Goal: Book appointment/travel/reservation

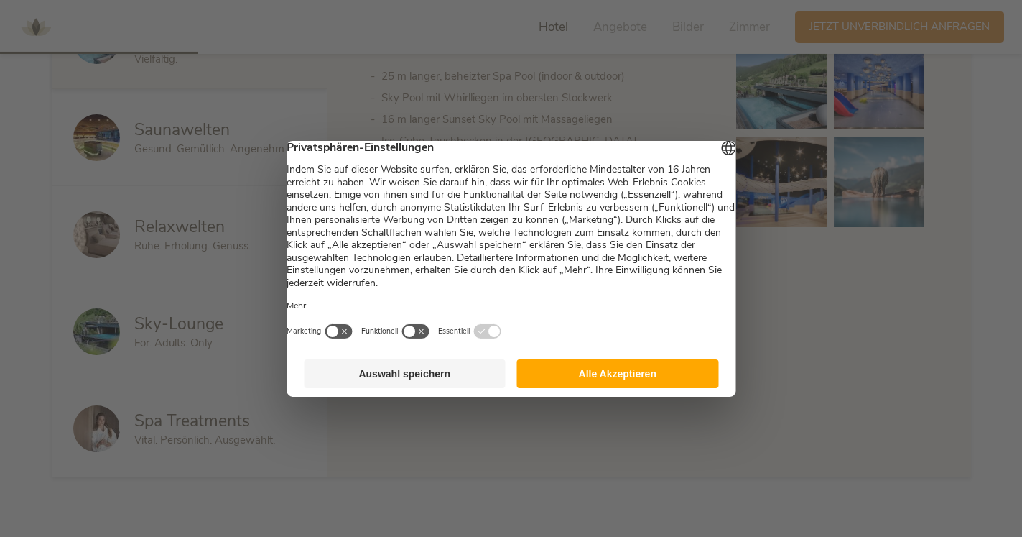
scroll to position [854, 0]
click at [614, 381] on button "Alle Akzeptieren" at bounding box center [618, 373] width 202 height 29
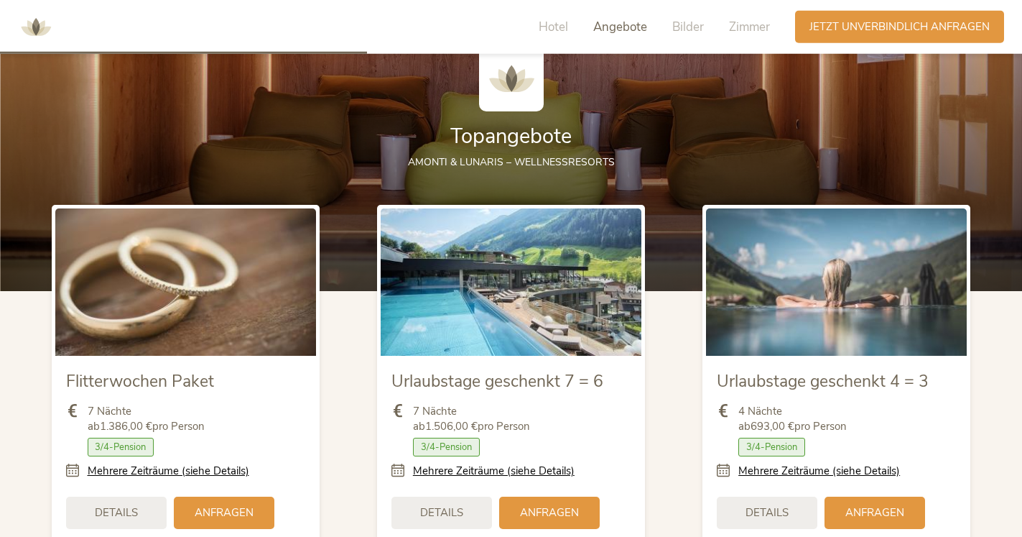
scroll to position [1584, 0]
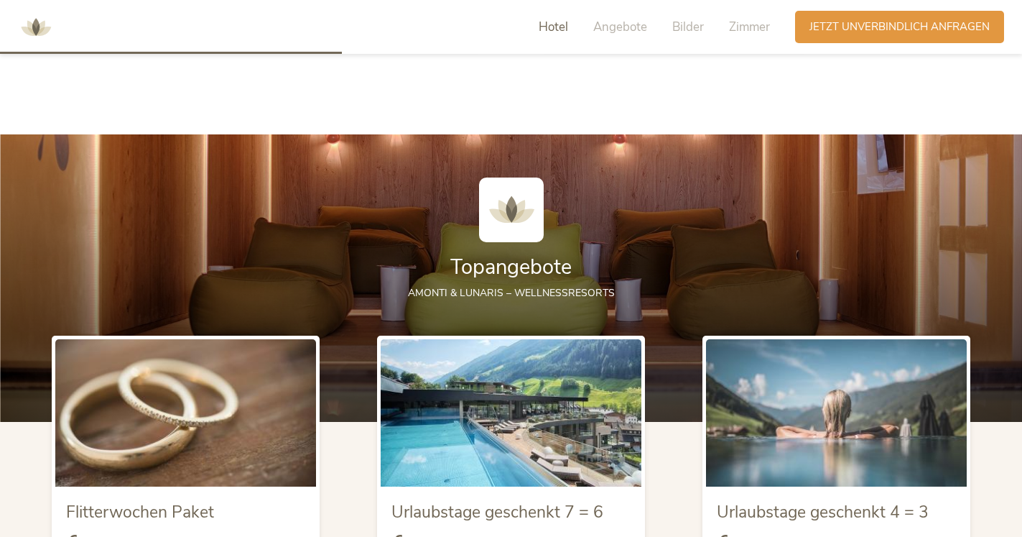
drag, startPoint x: 1034, startPoint y: 127, endPoint x: 1025, endPoint y: 183, distance: 56.7
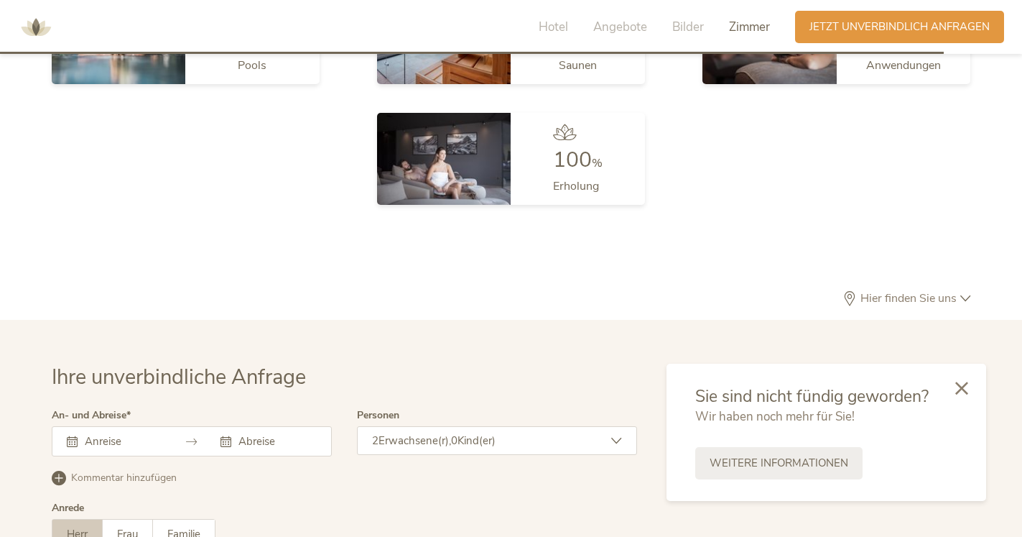
scroll to position [4112, 0]
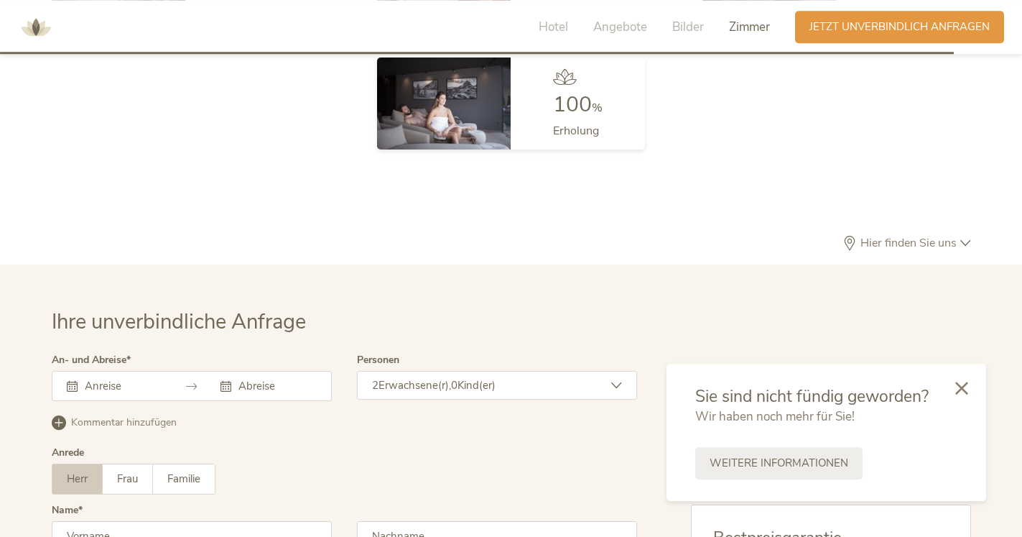
click at [619, 381] on icon at bounding box center [616, 385] width 11 height 11
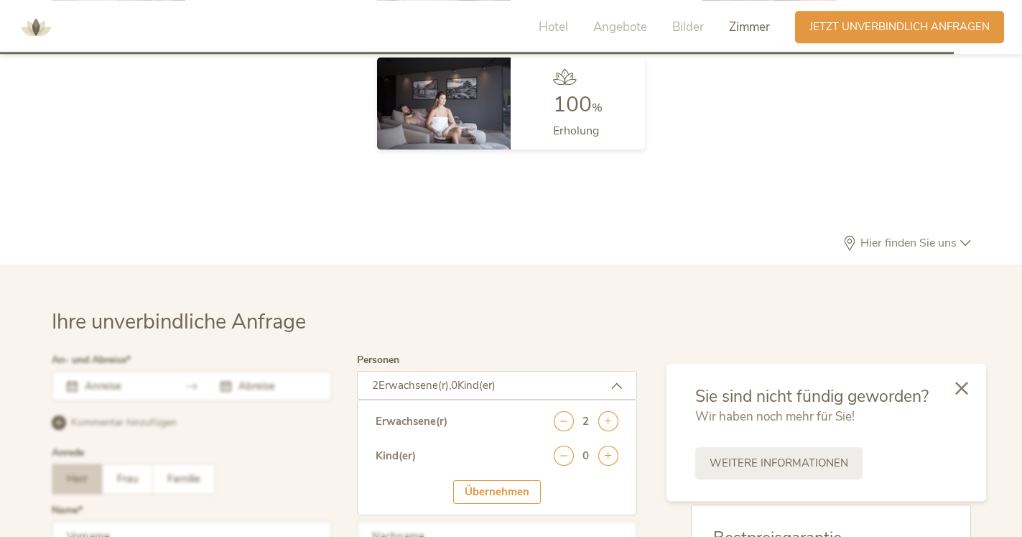
click at [501, 495] on div "Übernehmen" at bounding box center [497, 492] width 88 height 24
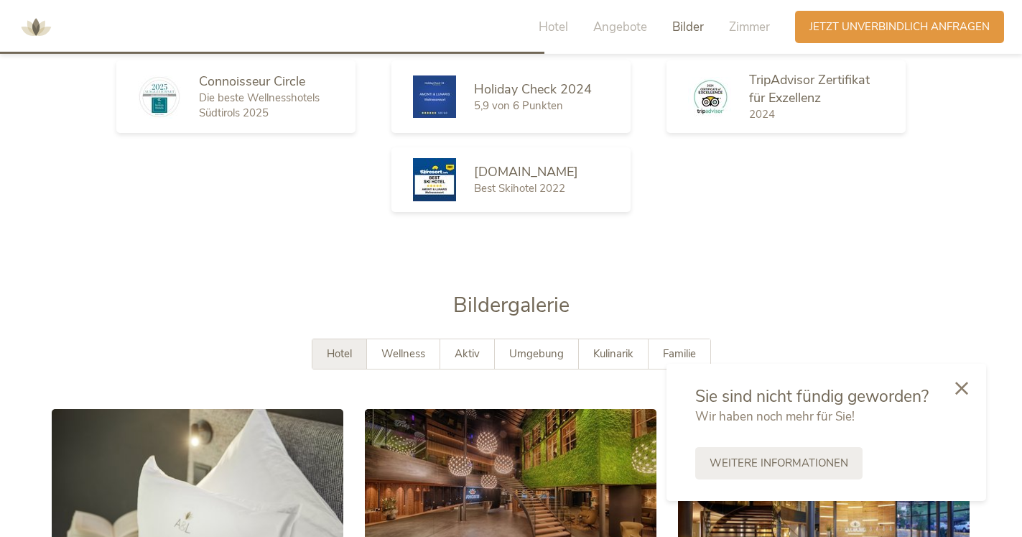
scroll to position [2383, 0]
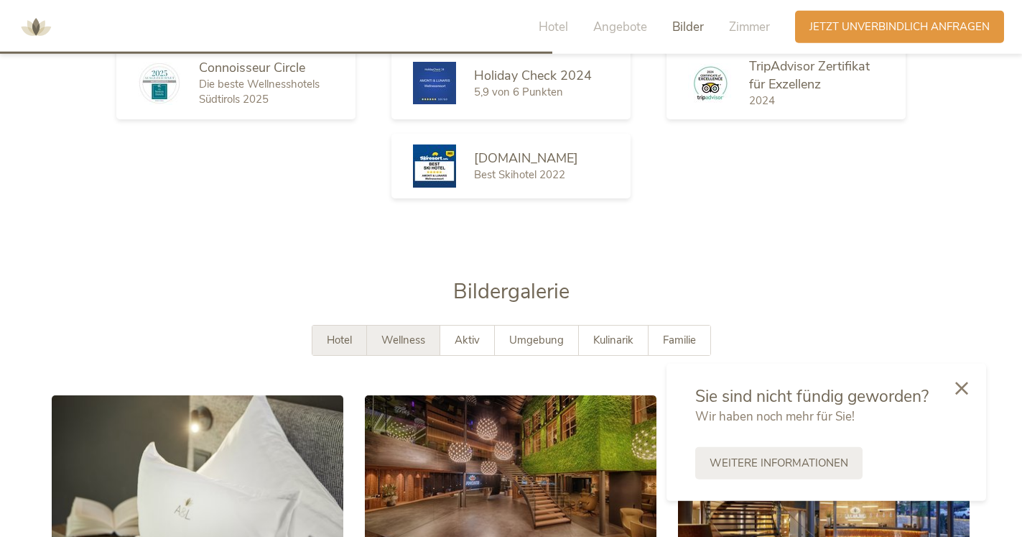
click at [401, 341] on span "Wellness" at bounding box center [403, 340] width 44 height 14
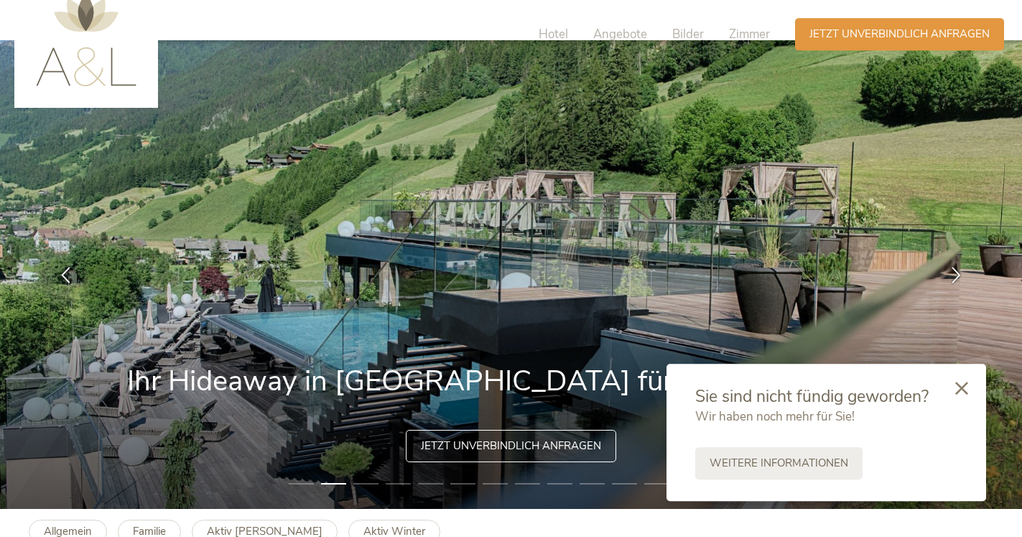
scroll to position [0, 0]
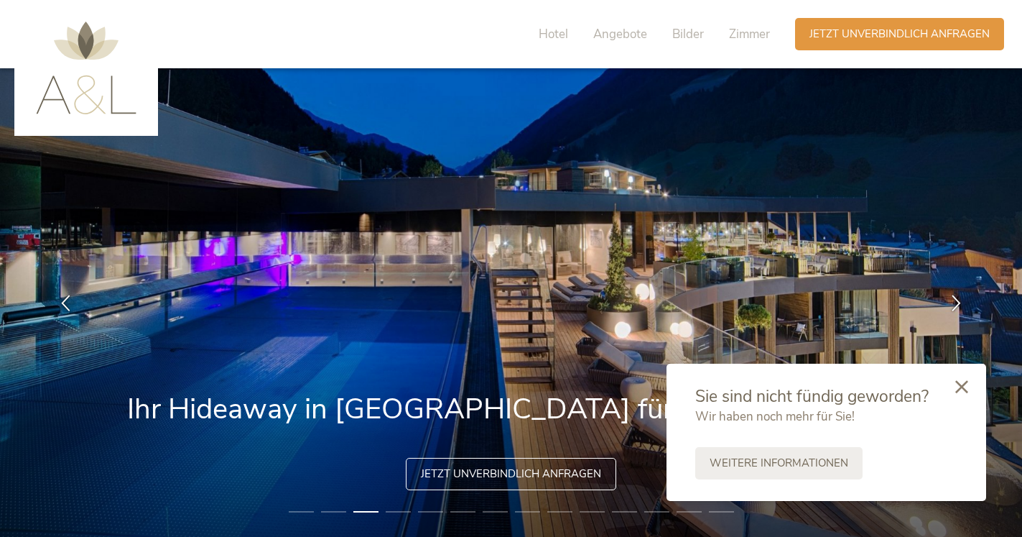
click at [956, 380] on icon at bounding box center [961, 386] width 13 height 13
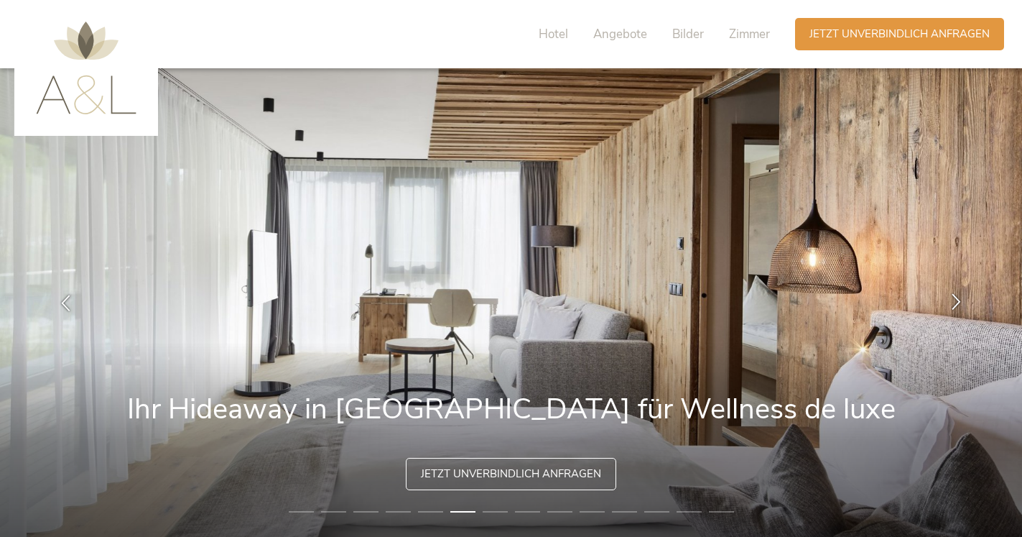
click at [954, 298] on icon at bounding box center [956, 301] width 17 height 17
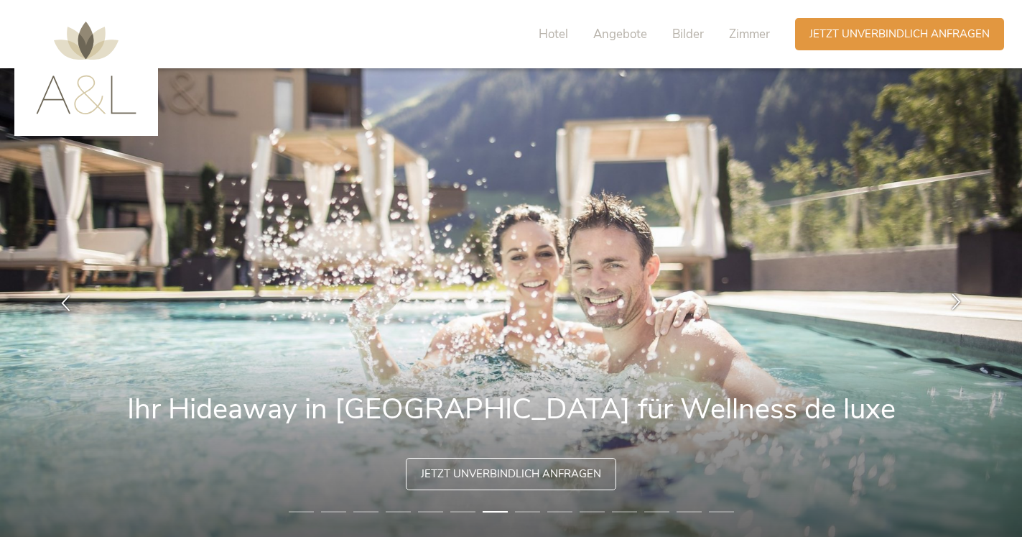
click at [955, 300] on icon at bounding box center [956, 301] width 17 height 17
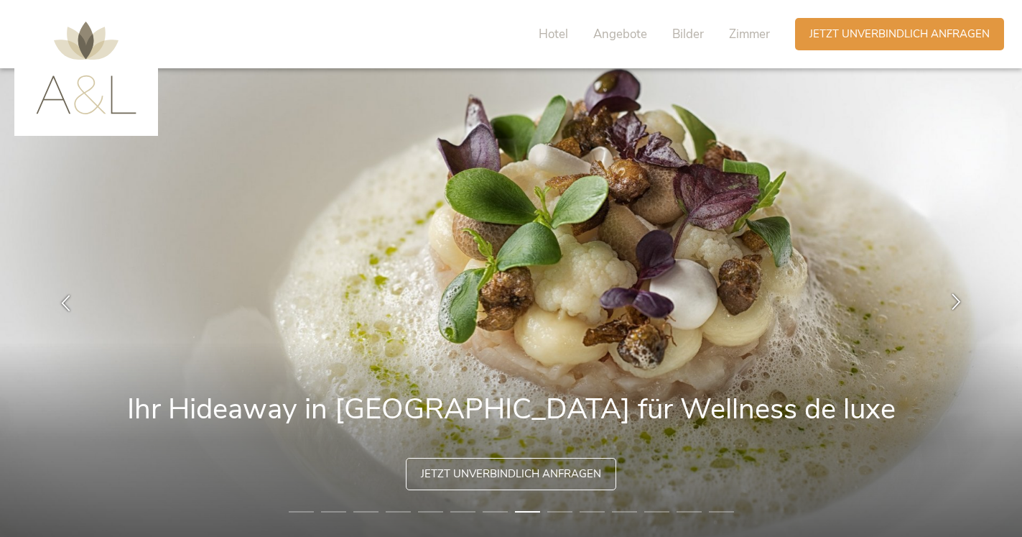
click at [953, 297] on icon at bounding box center [956, 301] width 17 height 17
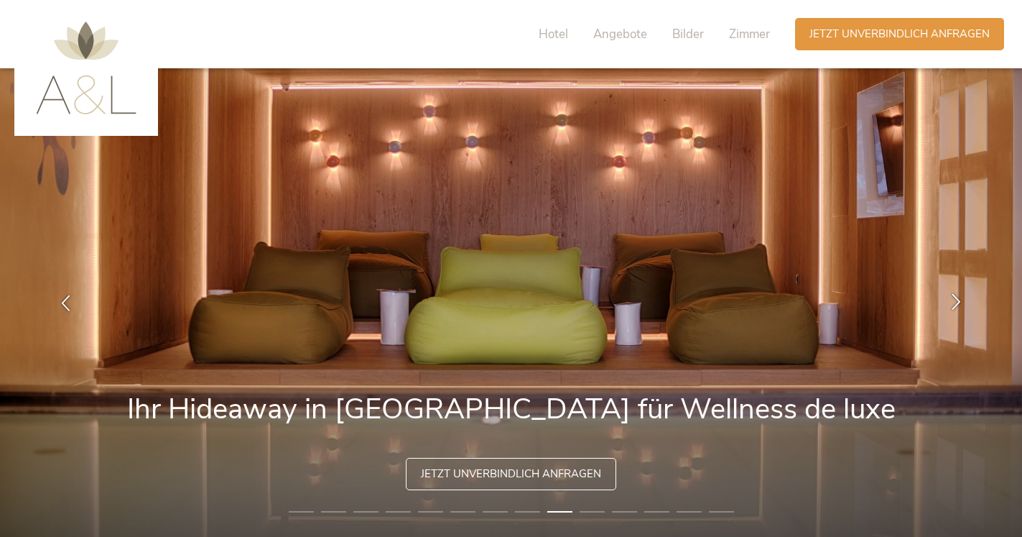
click at [953, 297] on icon at bounding box center [956, 301] width 17 height 17
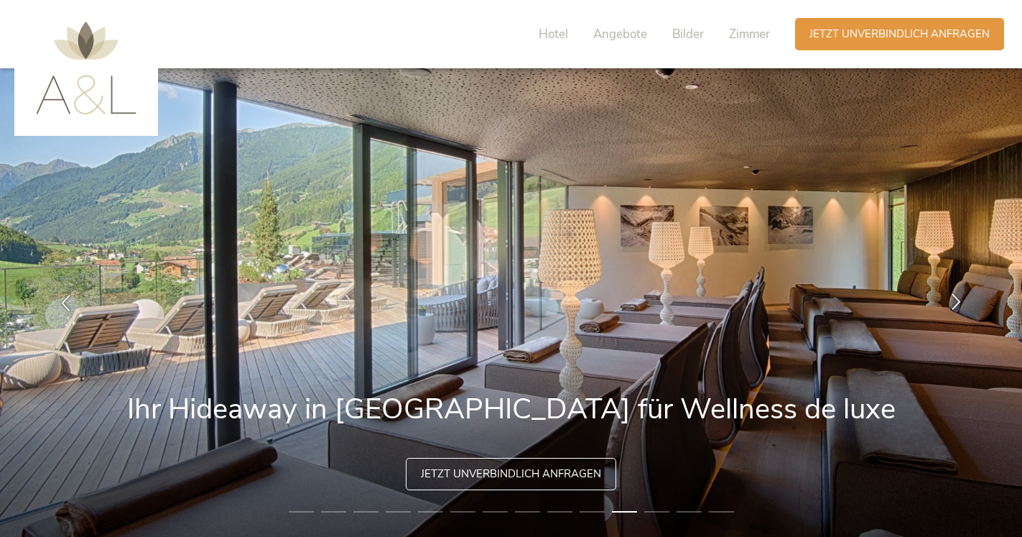
click at [954, 300] on icon at bounding box center [956, 301] width 17 height 17
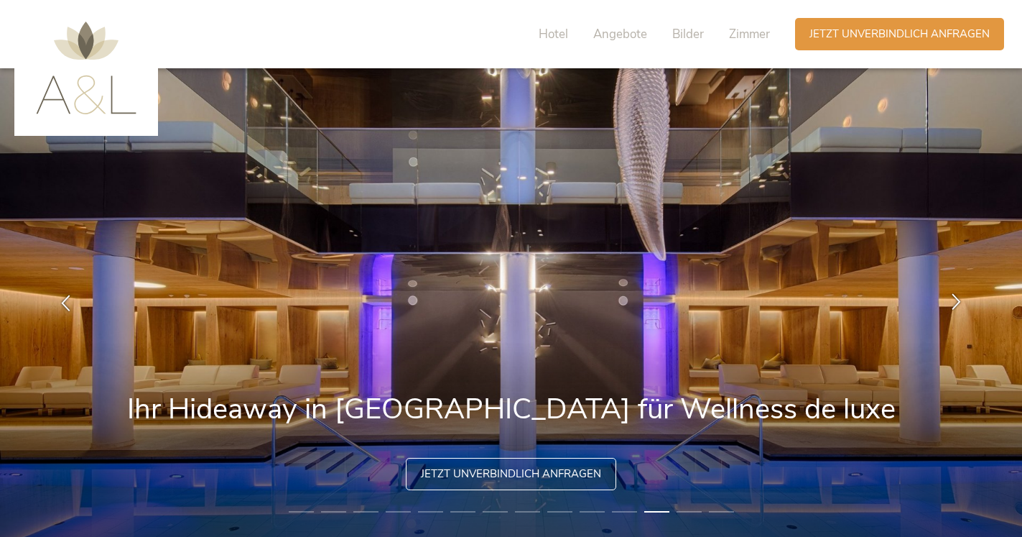
click at [954, 299] on icon at bounding box center [956, 301] width 17 height 17
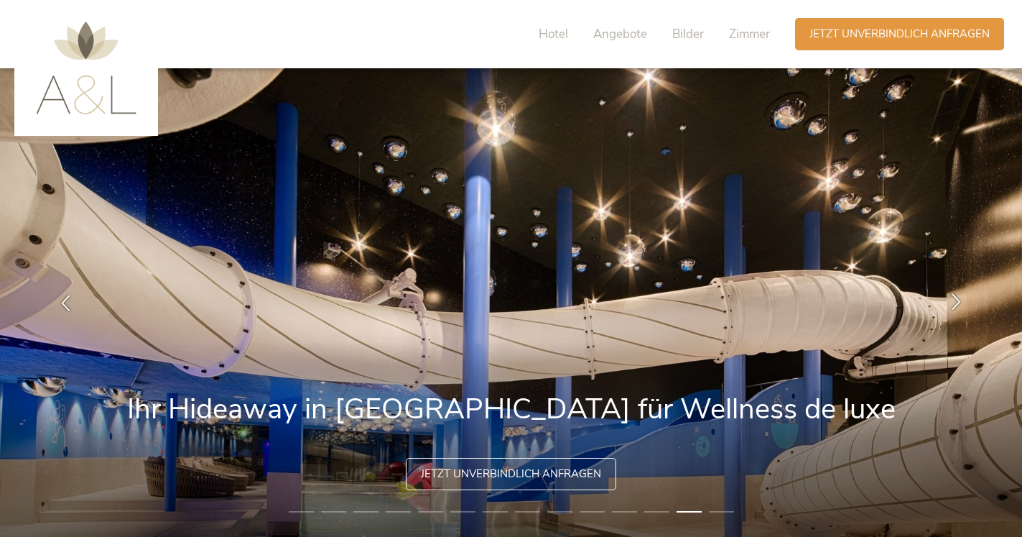
click at [955, 300] on icon at bounding box center [956, 301] width 17 height 17
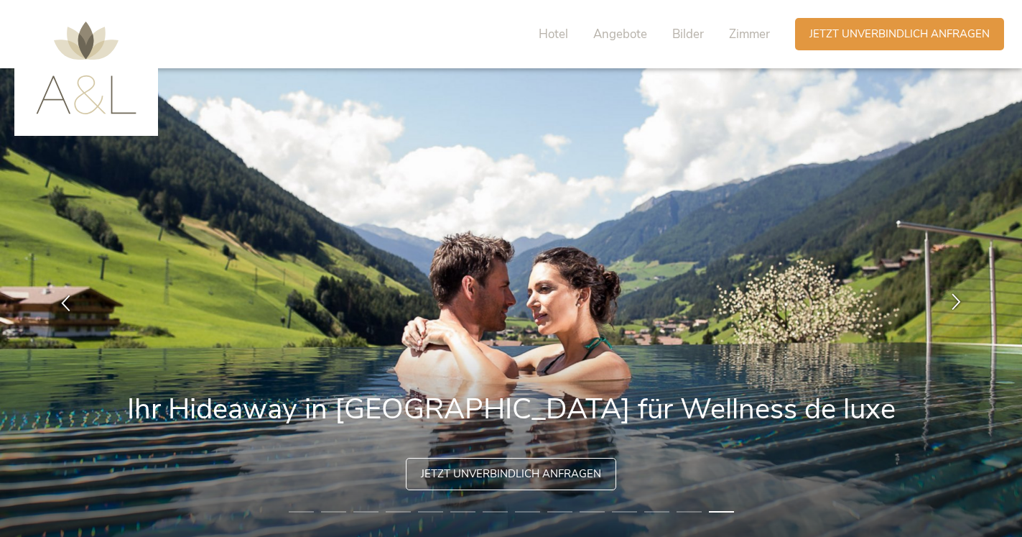
click at [956, 299] on icon at bounding box center [956, 301] width 17 height 17
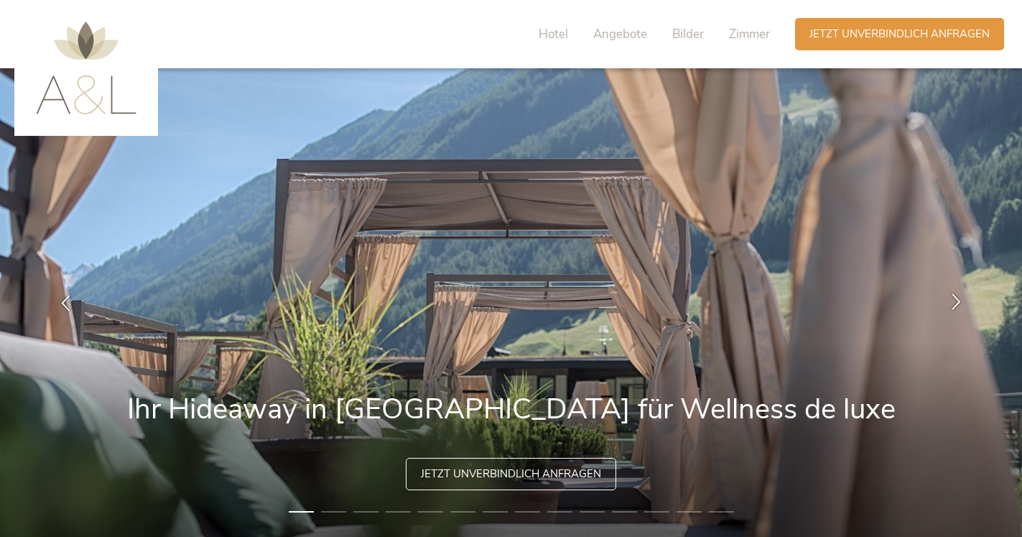
click at [957, 299] on icon at bounding box center [956, 301] width 17 height 17
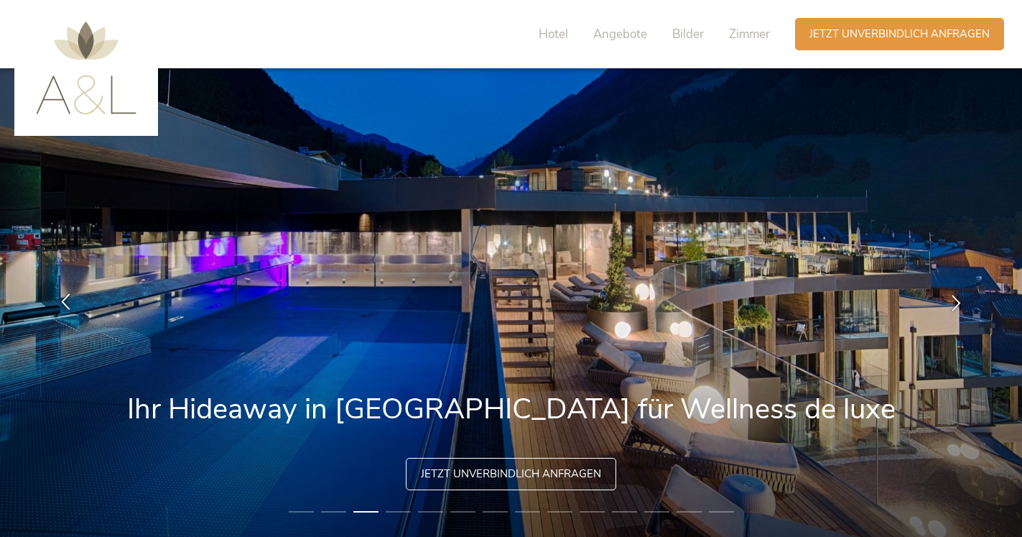
click at [63, 297] on icon at bounding box center [65, 301] width 17 height 17
click at [63, 295] on icon at bounding box center [65, 301] width 17 height 17
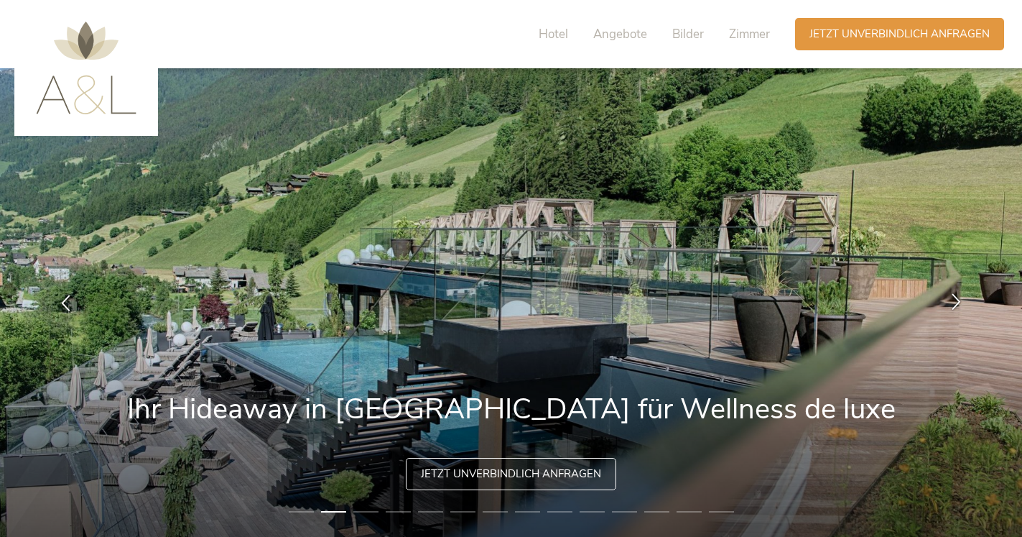
click at [961, 300] on icon at bounding box center [956, 301] width 17 height 17
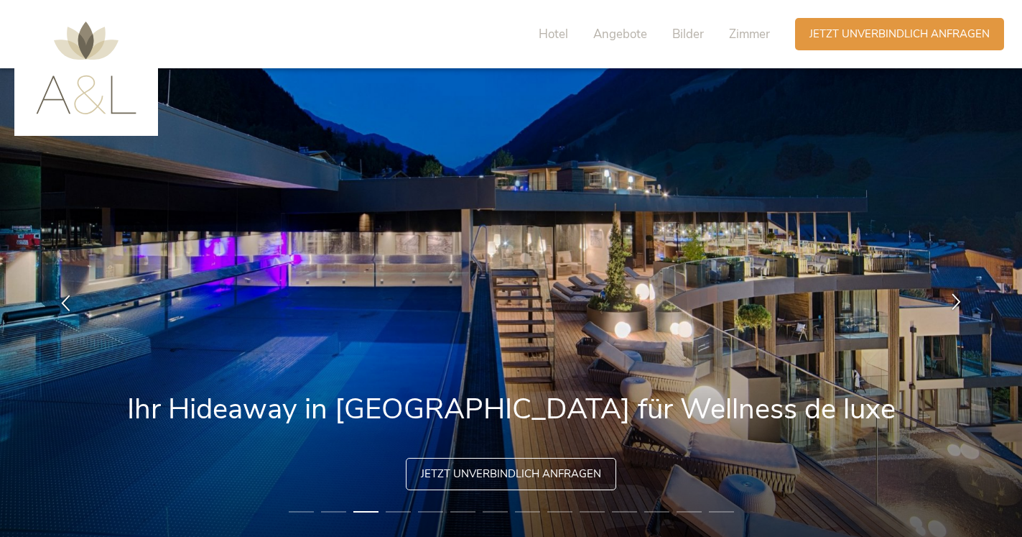
click at [958, 292] on div at bounding box center [956, 302] width 45 height 45
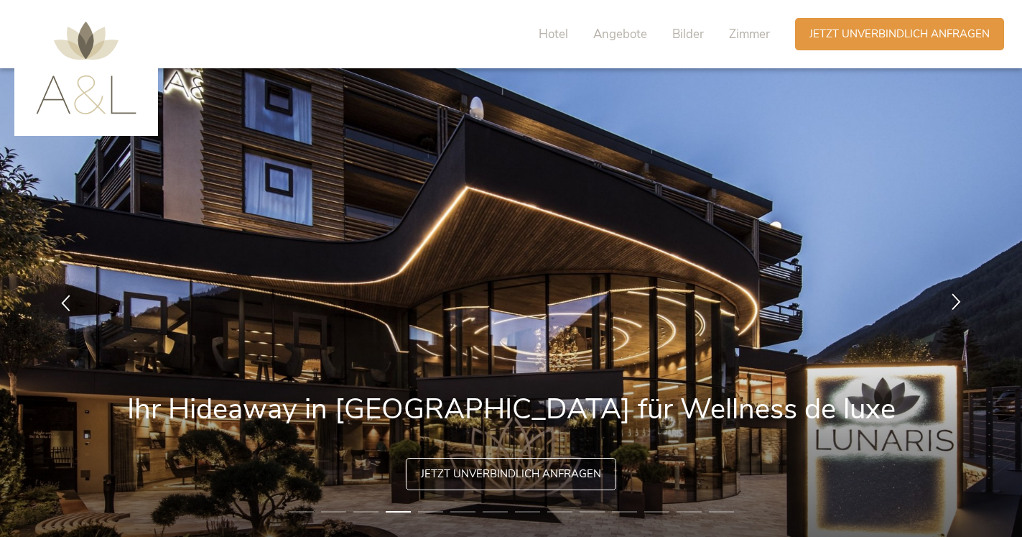
click at [961, 296] on icon at bounding box center [956, 301] width 17 height 17
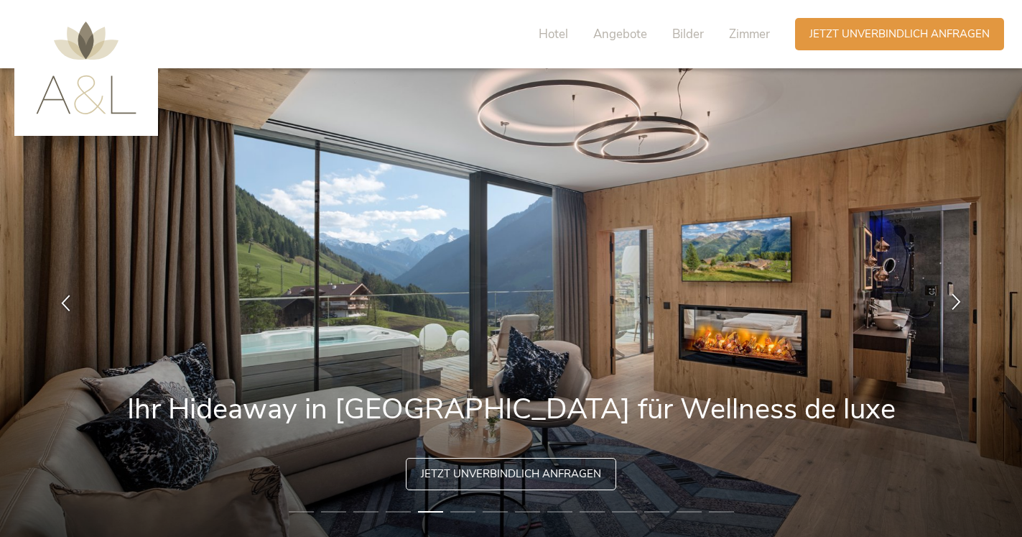
click at [959, 292] on div at bounding box center [956, 302] width 45 height 45
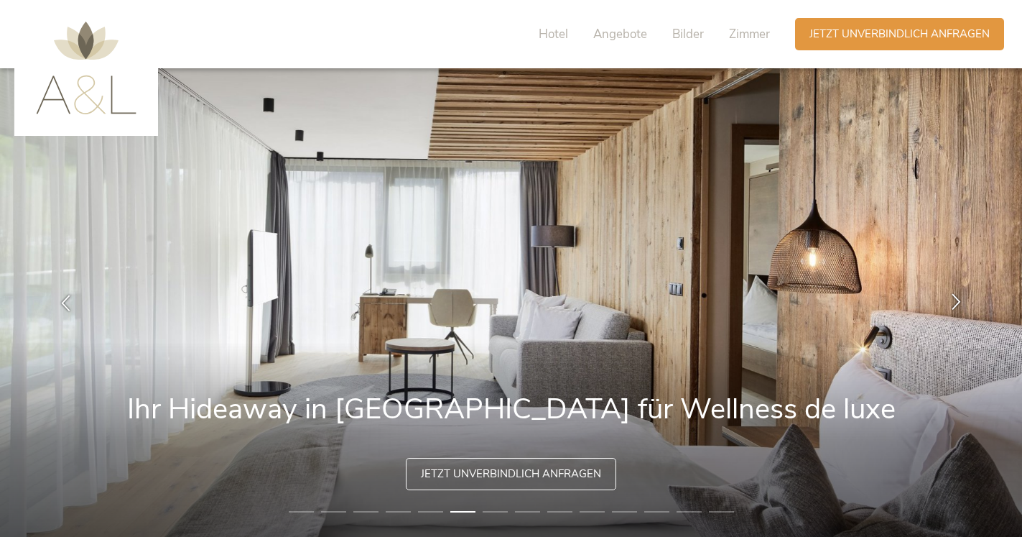
click at [957, 295] on icon at bounding box center [956, 301] width 17 height 17
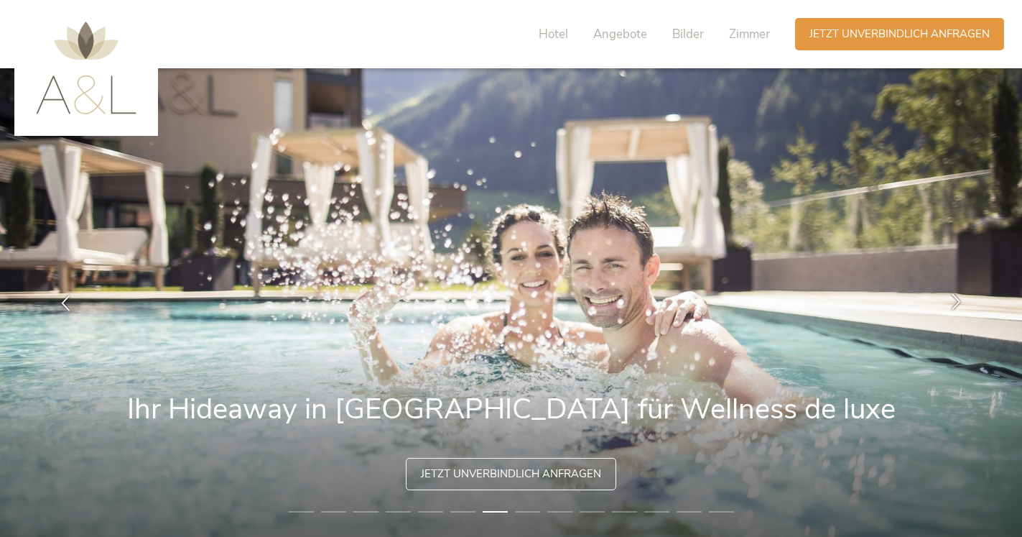
click at [955, 295] on icon at bounding box center [956, 301] width 17 height 17
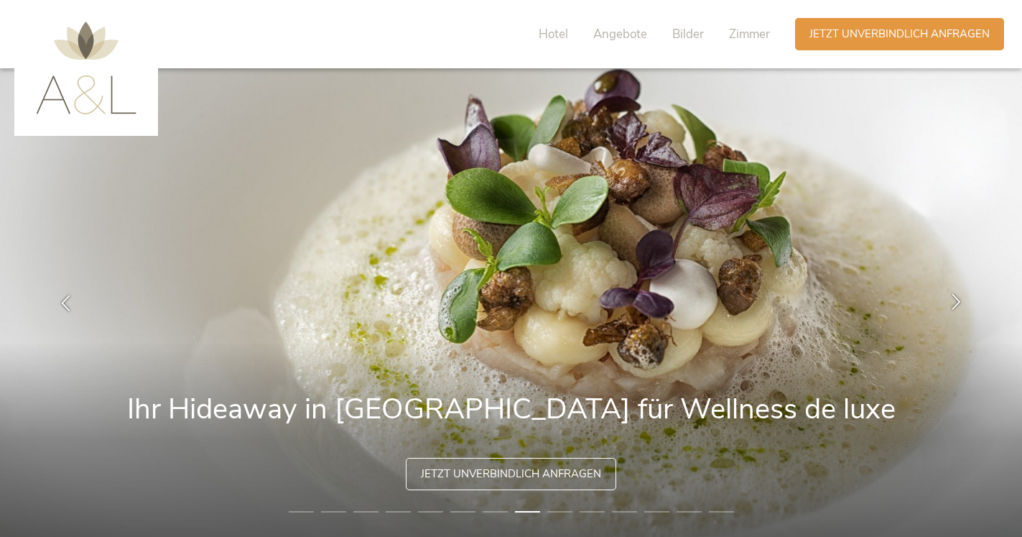
click at [955, 294] on icon at bounding box center [956, 301] width 17 height 17
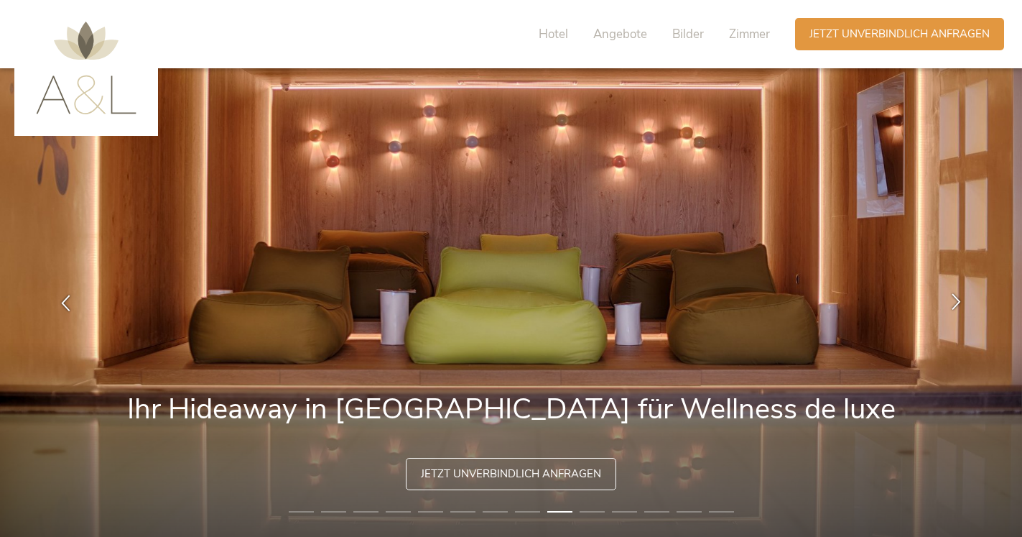
click at [954, 298] on icon at bounding box center [956, 301] width 17 height 17
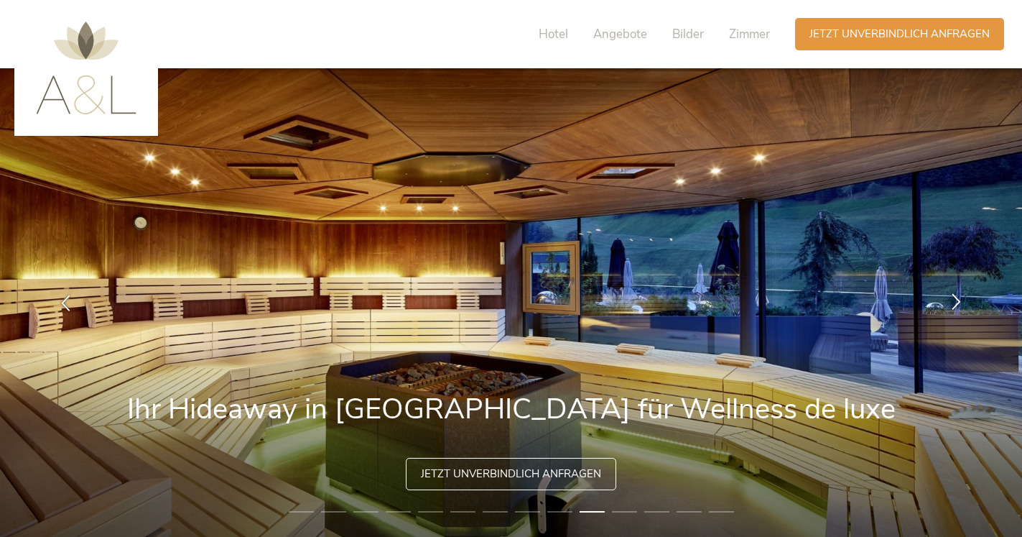
click at [958, 302] on icon at bounding box center [956, 301] width 17 height 17
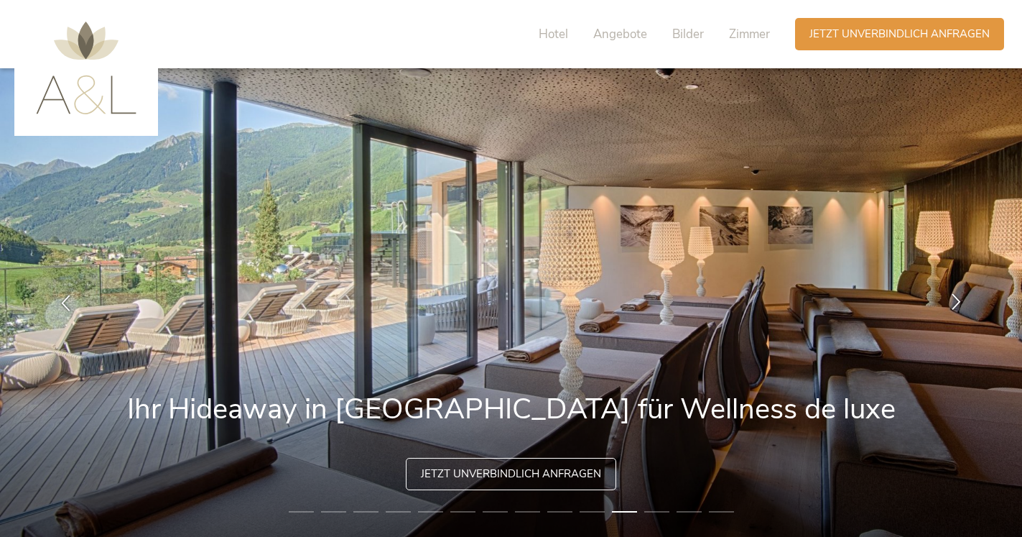
click at [959, 297] on icon at bounding box center [956, 301] width 17 height 17
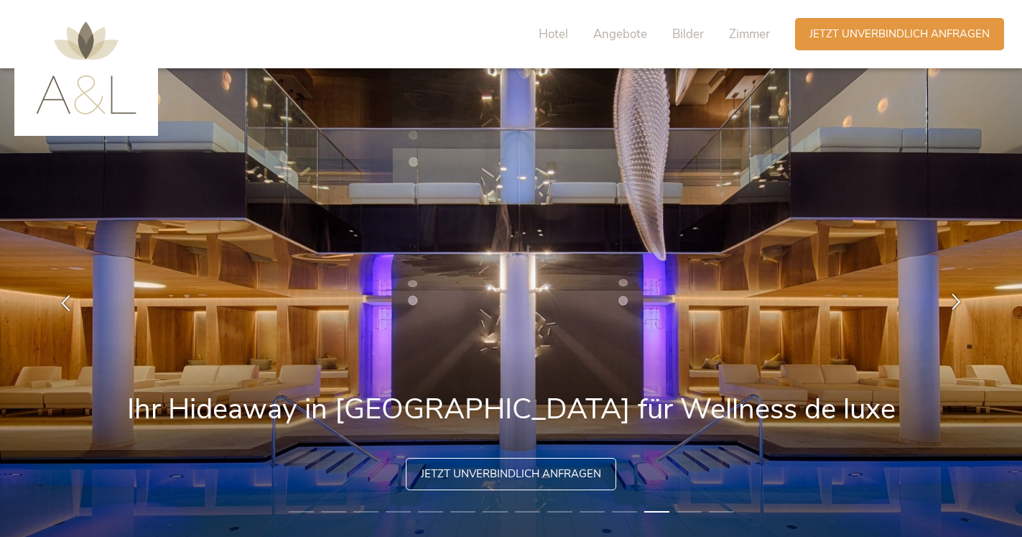
click at [958, 298] on icon at bounding box center [956, 301] width 17 height 17
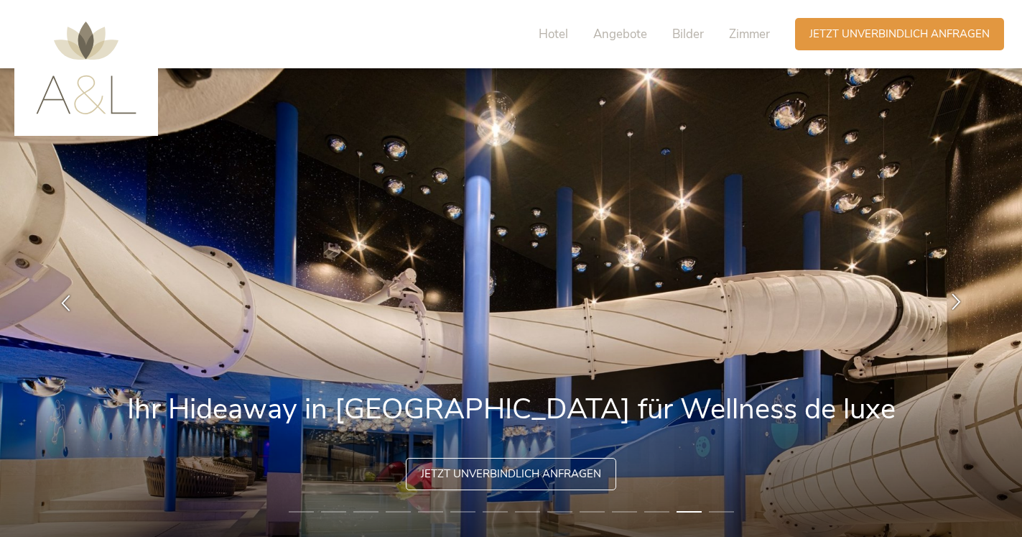
click at [958, 299] on icon at bounding box center [956, 301] width 17 height 17
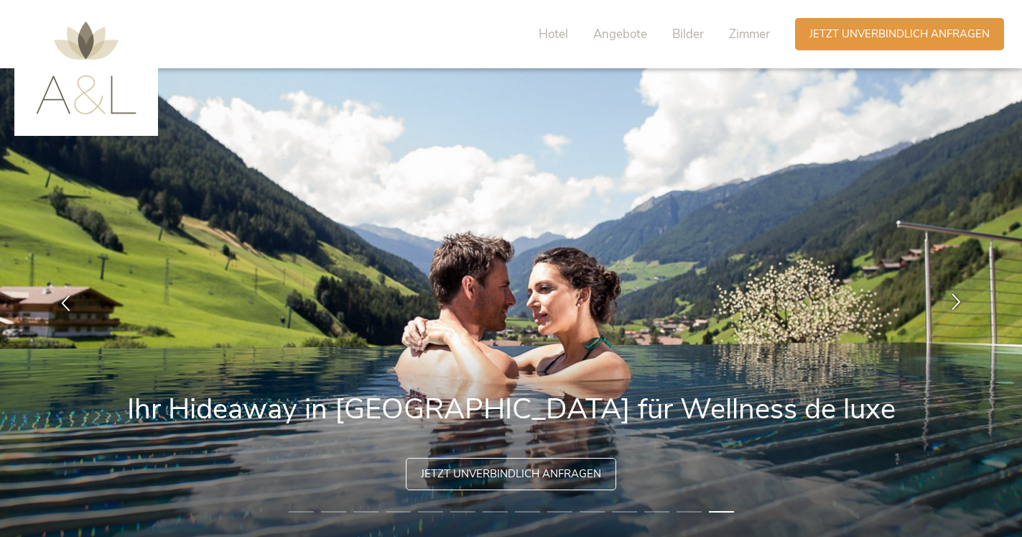
click at [961, 299] on icon at bounding box center [956, 301] width 17 height 17
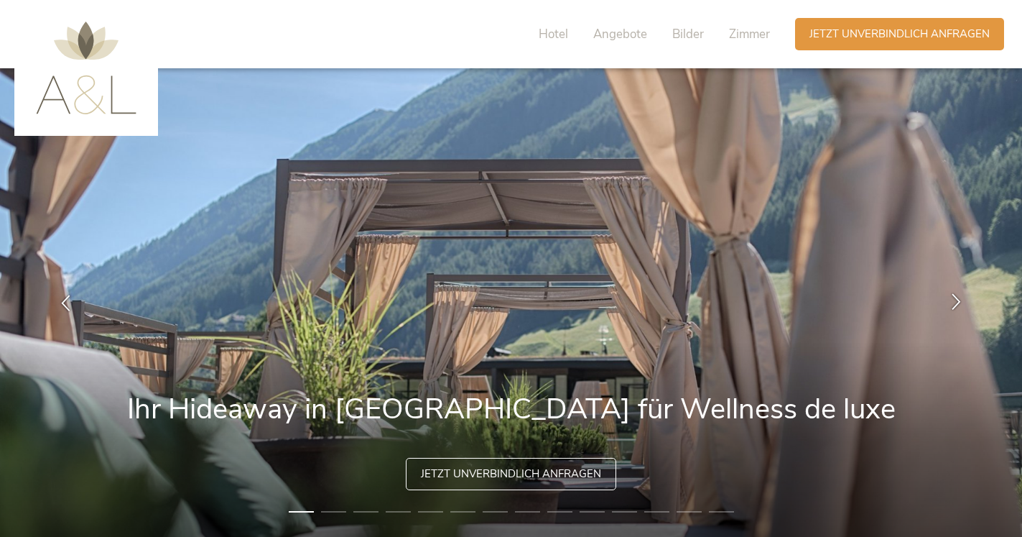
click at [958, 297] on icon at bounding box center [956, 301] width 17 height 17
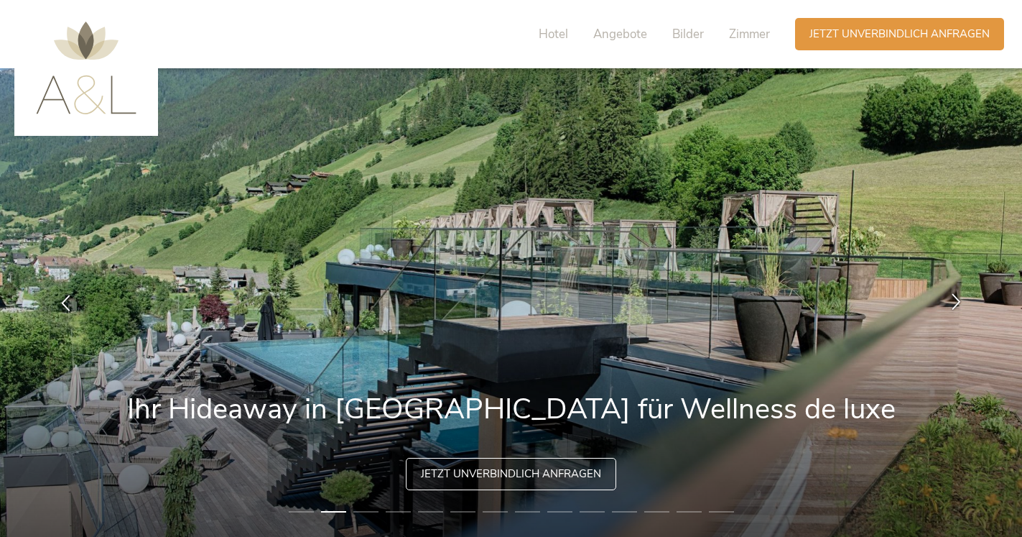
click at [950, 295] on icon at bounding box center [956, 301] width 17 height 17
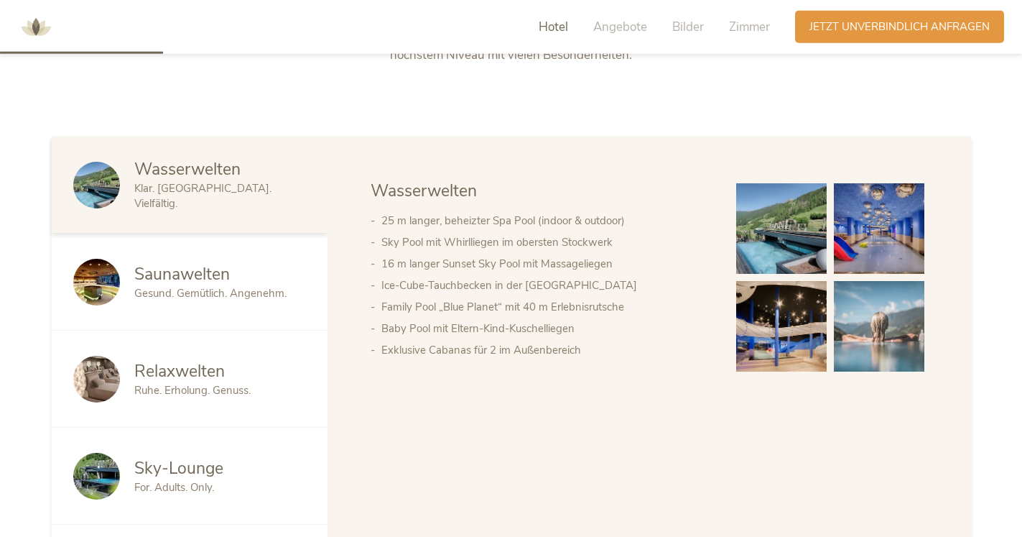
scroll to position [717, 0]
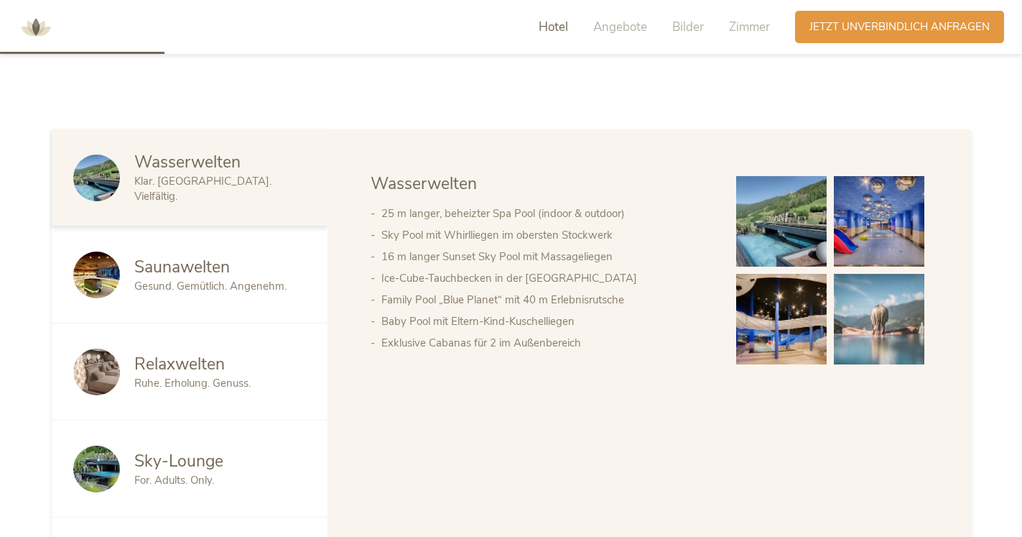
click at [794, 237] on img at bounding box center [781, 221] width 91 height 91
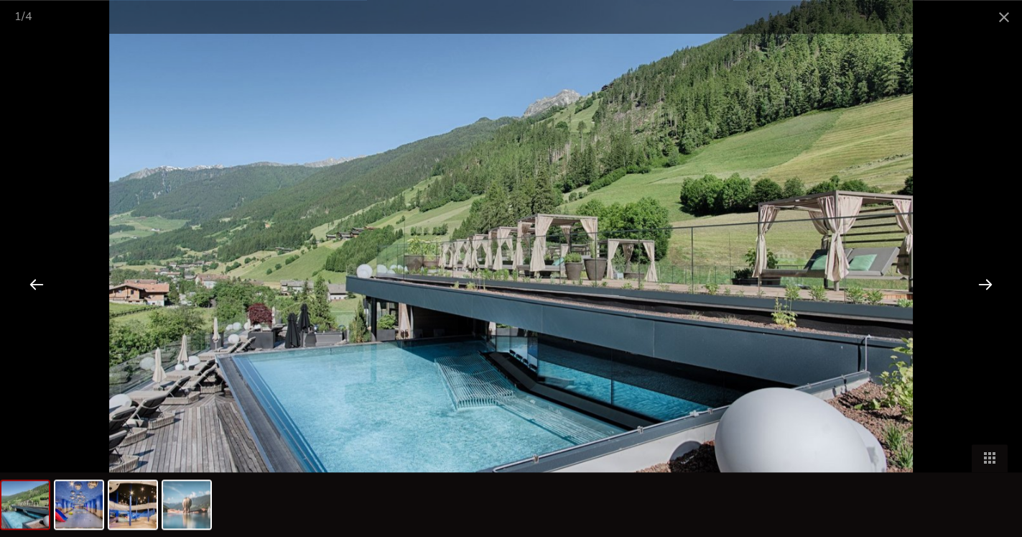
scroll to position [828, 0]
